Goal: Check status: Check status

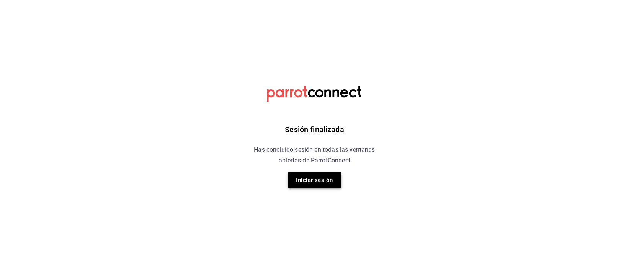
click at [308, 182] on button "Iniciar sesión" at bounding box center [315, 180] width 54 height 16
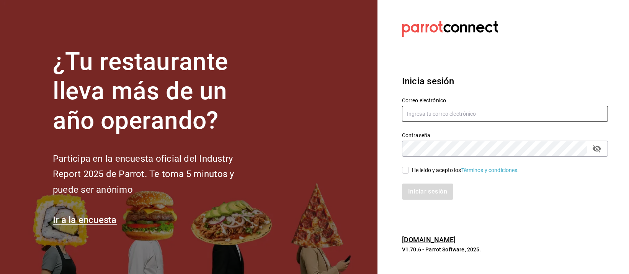
type input "mochomos.palmas@grupocosteno.com"
click at [407, 168] on input "He leído y acepto los Términos y condiciones." at bounding box center [405, 170] width 7 height 7
checkbox input "true"
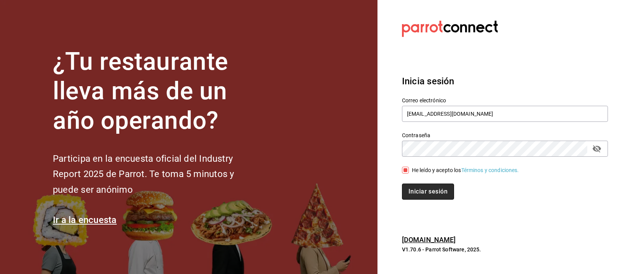
click at [421, 196] on button "Iniciar sesión" at bounding box center [428, 191] width 52 height 16
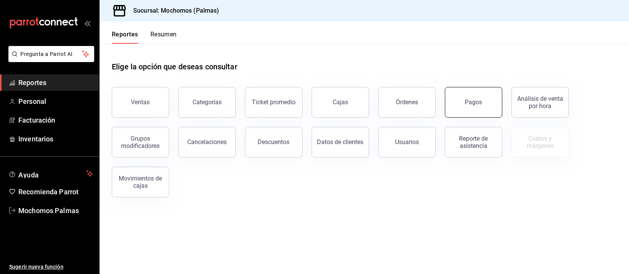
click at [480, 100] on div "Pagos" at bounding box center [473, 101] width 17 height 7
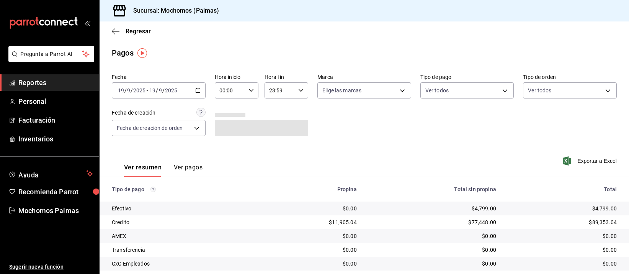
click at [49, 83] on span "Reportes" at bounding box center [55, 82] width 75 height 10
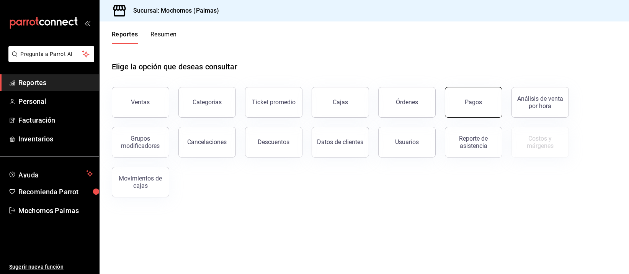
click at [468, 106] on button "Pagos" at bounding box center [473, 102] width 57 height 31
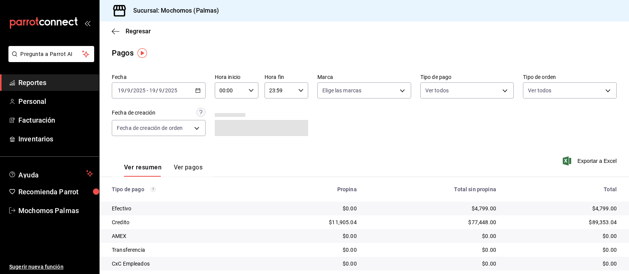
click at [196, 87] on div "2025-09-19 19 / 9 / 2025 - 2025-09-19 19 / 9 / 2025" at bounding box center [159, 90] width 94 height 16
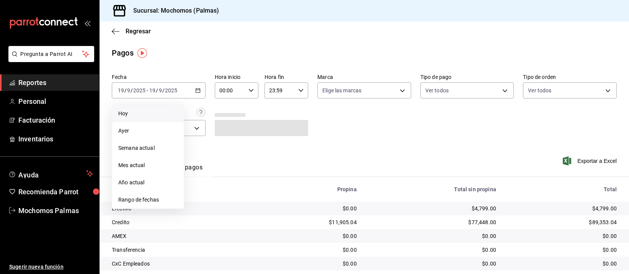
click at [134, 111] on span "Hoy" at bounding box center [147, 114] width 59 height 8
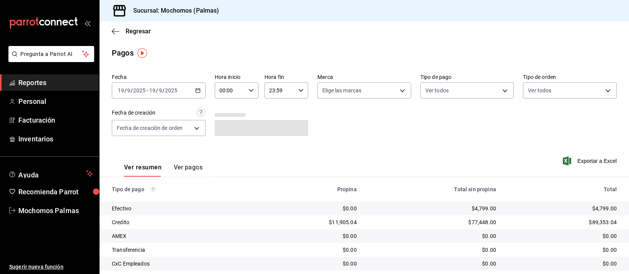
click at [249, 88] on icon "button" at bounding box center [251, 90] width 5 height 5
click at [224, 136] on span "04" at bounding box center [223, 136] width 9 height 6
type input "04:00"
click at [399, 149] on div at bounding box center [314, 137] width 629 height 274
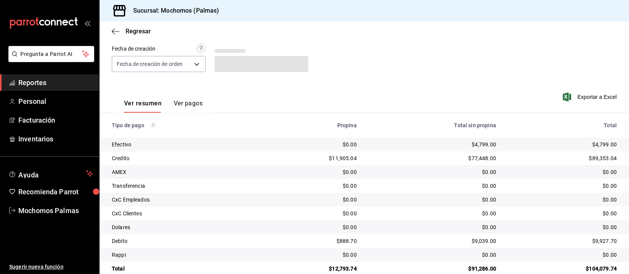
scroll to position [78, 0]
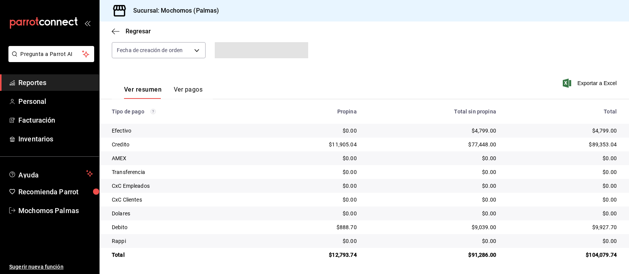
click at [398, 143] on div "$77,448.00" at bounding box center [432, 145] width 127 height 8
click at [397, 142] on div "$77,448.00" at bounding box center [432, 145] width 127 height 8
click at [429, 167] on td "$0.00" at bounding box center [432, 172] width 139 height 14
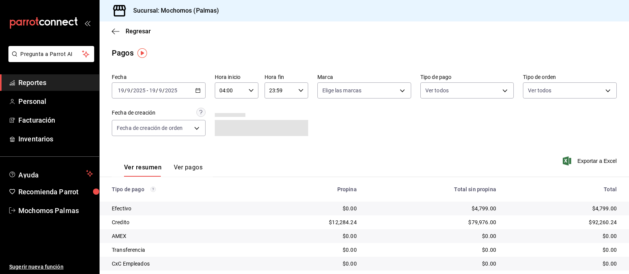
scroll to position [78, 0]
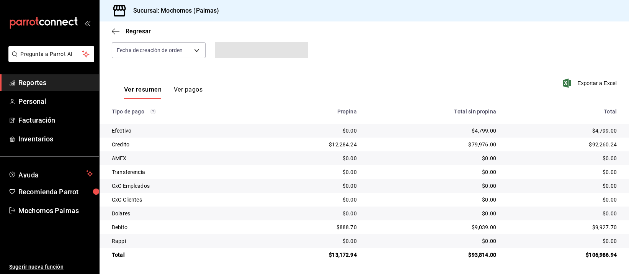
click at [373, 203] on div "$0.00" at bounding box center [432, 200] width 127 height 8
click at [383, 159] on div "$0.00" at bounding box center [432, 158] width 127 height 8
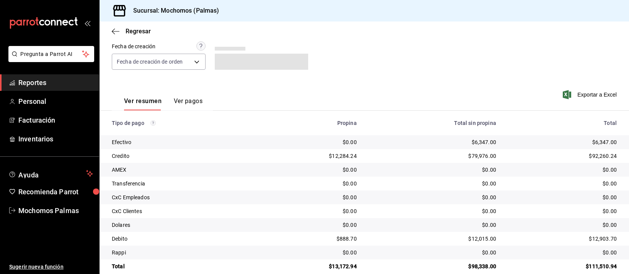
scroll to position [78, 0]
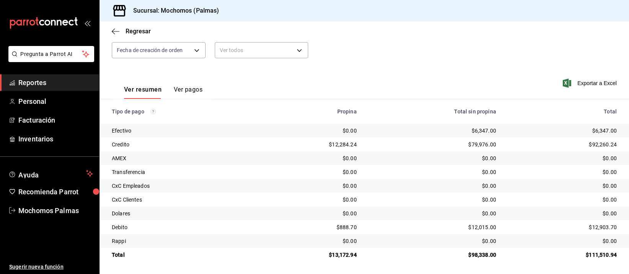
click at [401, 160] on div "$0.00" at bounding box center [432, 158] width 127 height 8
click at [407, 200] on div "$0.00" at bounding box center [432, 200] width 127 height 8
click at [426, 193] on td "$0.00" at bounding box center [432, 200] width 139 height 14
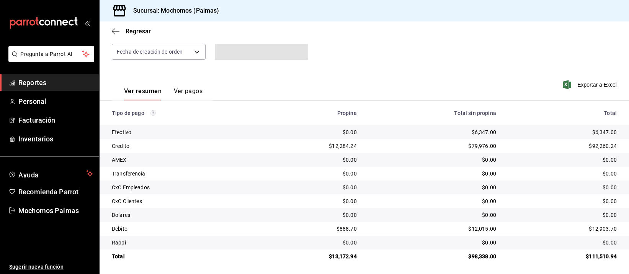
scroll to position [78, 0]
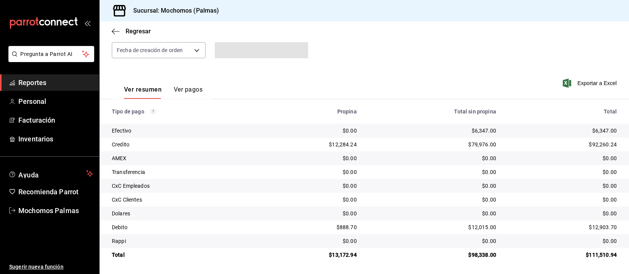
click at [371, 151] on td "$79,976.00" at bounding box center [432, 144] width 139 height 14
click at [484, 40] on div "Regresar" at bounding box center [365, 31] width 530 height 20
click at [422, 186] on div "$0.00" at bounding box center [432, 186] width 127 height 8
click at [431, 130] on div "$6,347.00" at bounding box center [432, 131] width 127 height 8
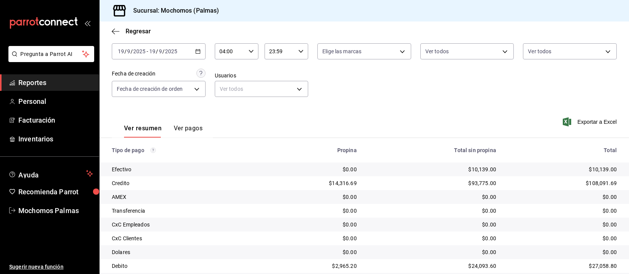
scroll to position [78, 0]
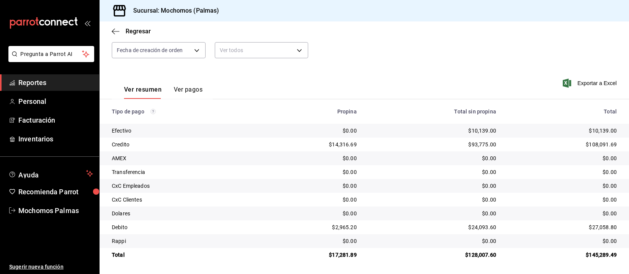
click at [417, 155] on div "$0.00" at bounding box center [432, 158] width 127 height 8
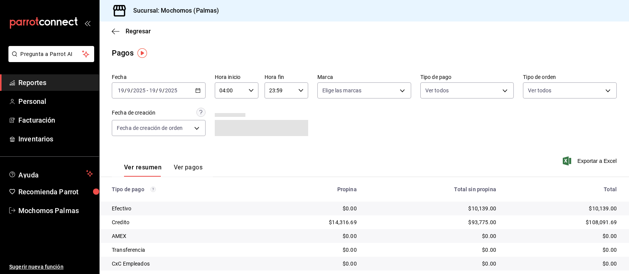
scroll to position [78, 0]
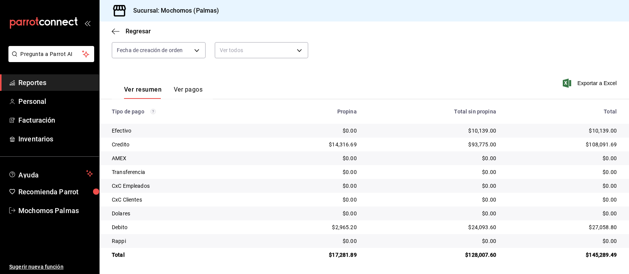
click at [400, 119] on th "Total sin propina" at bounding box center [432, 111] width 139 height 25
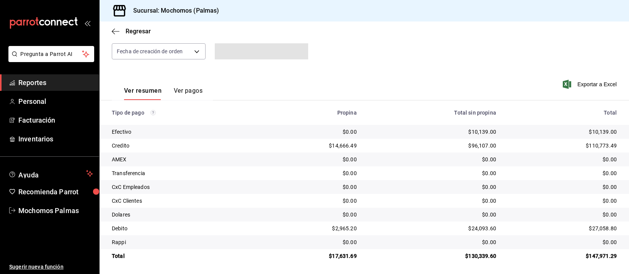
scroll to position [78, 0]
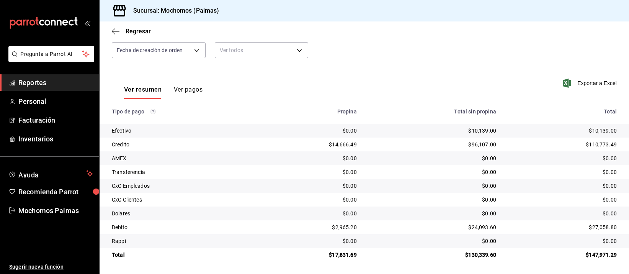
click at [520, 69] on div "Exportar a Excel" at bounding box center [566, 82] width 101 height 31
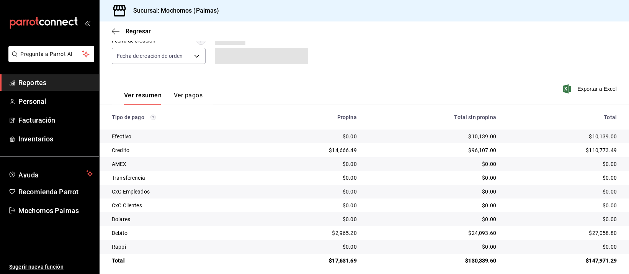
scroll to position [78, 0]
